Goal: Information Seeking & Learning: Check status

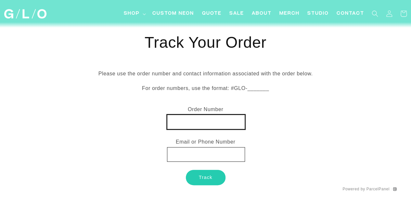
click at [186, 124] on input "text" at bounding box center [206, 122] width 78 height 15
paste input "[US_VEHICLE_IDENTIFICATION_NUMBER]"
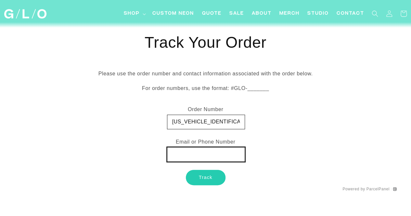
click at [183, 158] on input "text" at bounding box center [206, 154] width 78 height 15
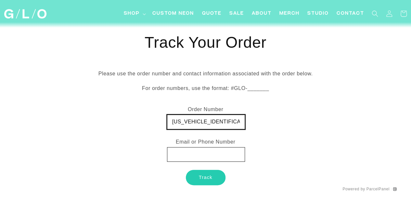
click at [172, 120] on input "[US_VEHICLE_IDENTIFICATION_NUMBER]" at bounding box center [206, 122] width 78 height 15
type input "GLO-[US_VEHICLE_IDENTIFICATION_NUMBER]"
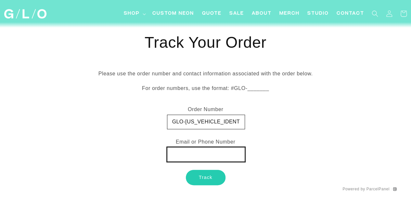
click at [180, 155] on input "text" at bounding box center [206, 154] width 78 height 15
type input "[EMAIL_ADDRESS][DOMAIN_NAME]"
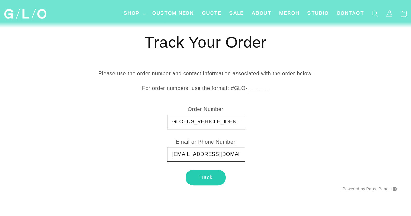
click at [217, 177] on button "Track" at bounding box center [206, 177] width 40 height 15
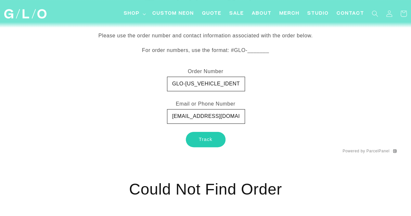
scroll to position [43, 0]
